Goal: Find specific page/section: Find specific page/section

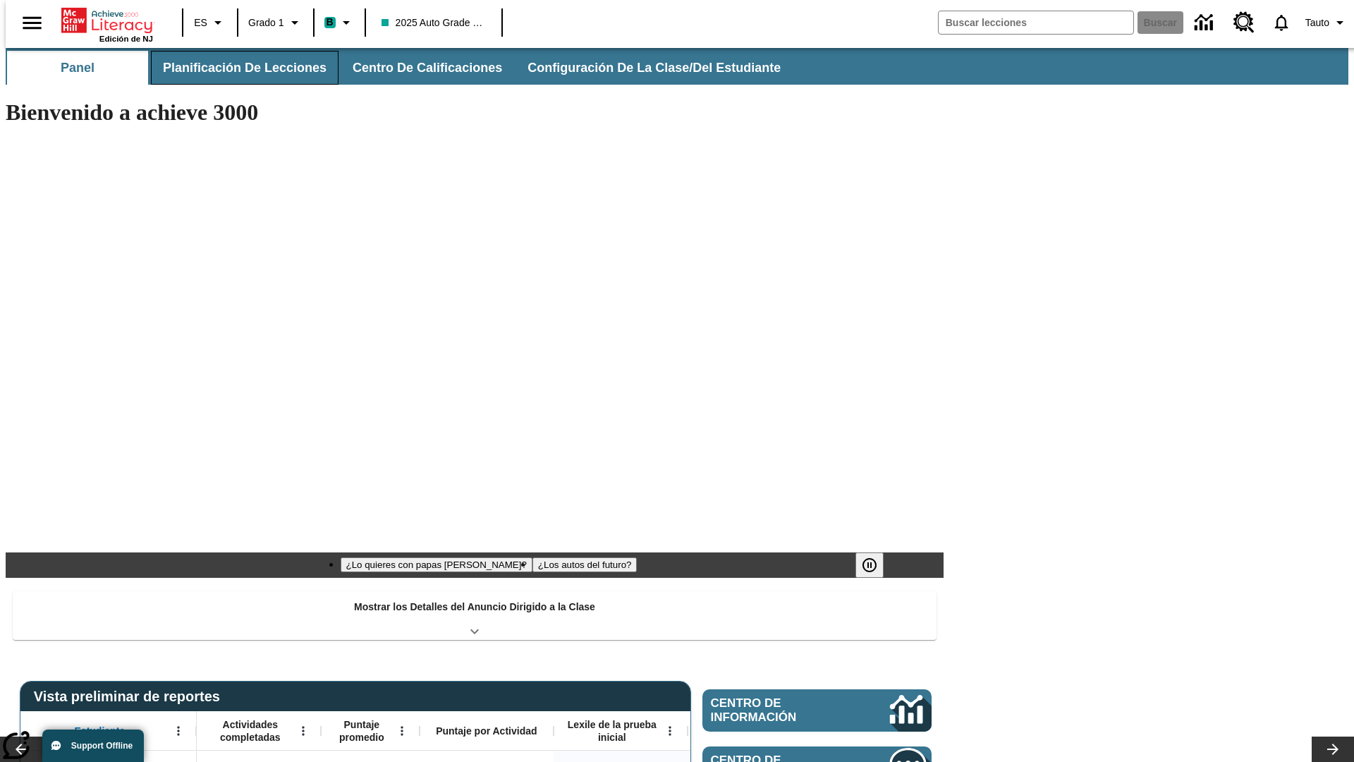
click at [236, 68] on span "Planificación de lecciones" at bounding box center [245, 68] width 164 height 16
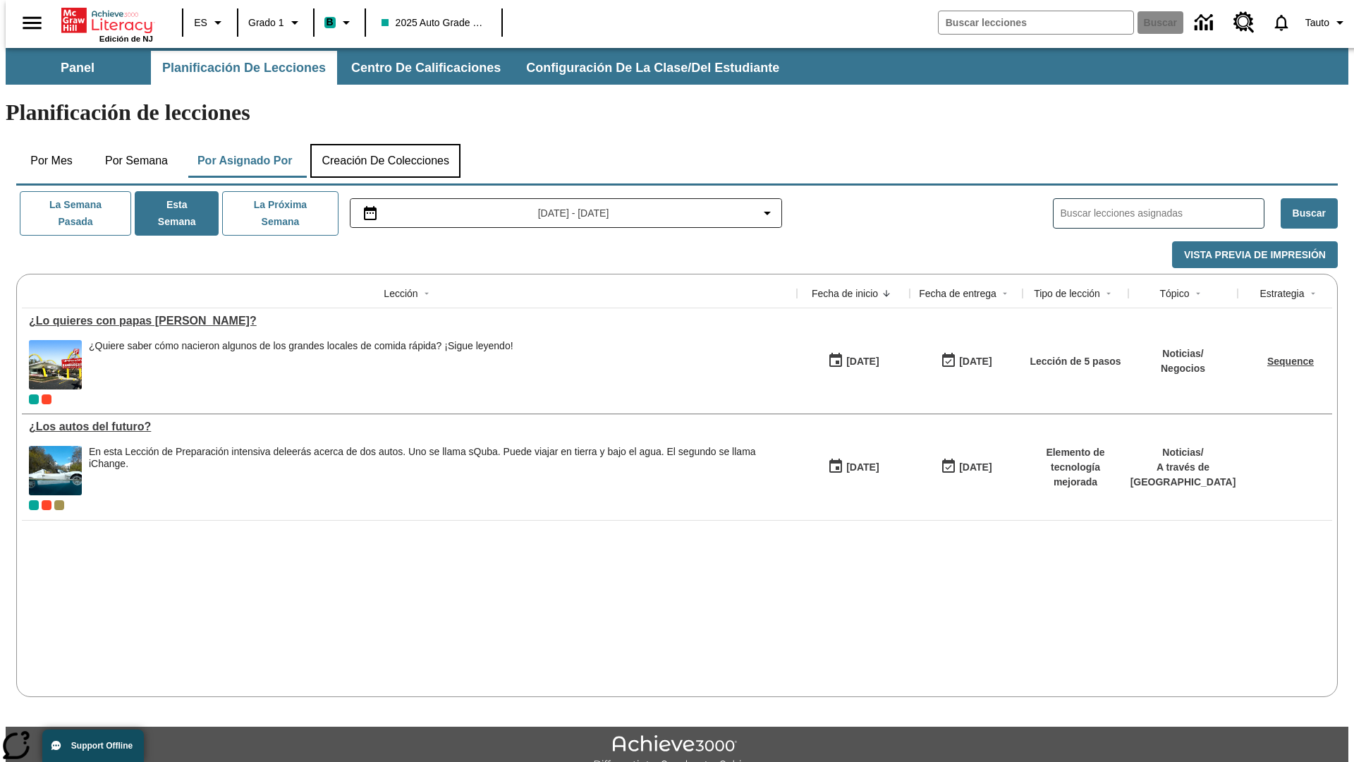
click at [385, 144] on button "Creación de colecciones" at bounding box center [385, 161] width 150 height 34
